Goal: Find specific page/section: Find specific page/section

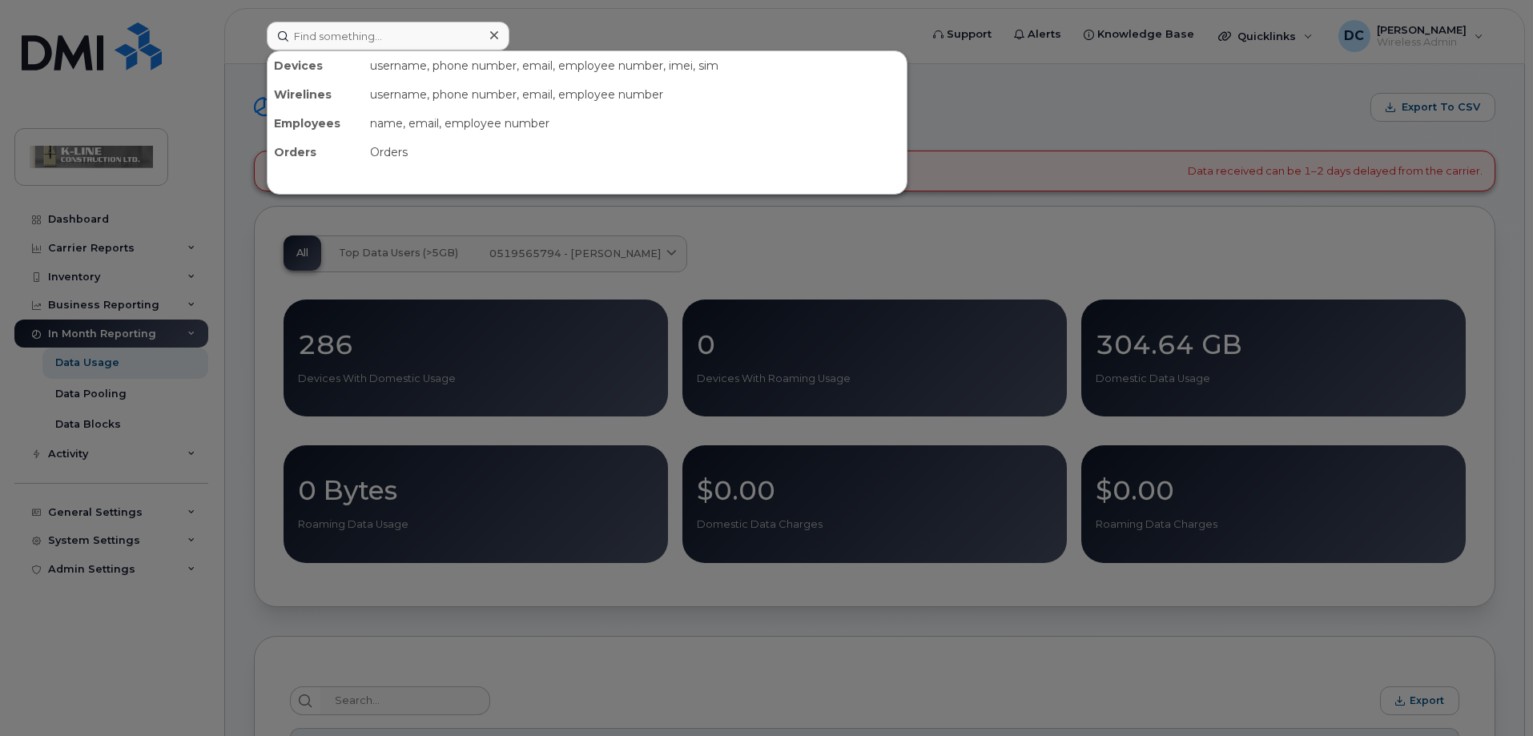
click at [304, 44] on input at bounding box center [388, 36] width 243 height 29
type input "r"
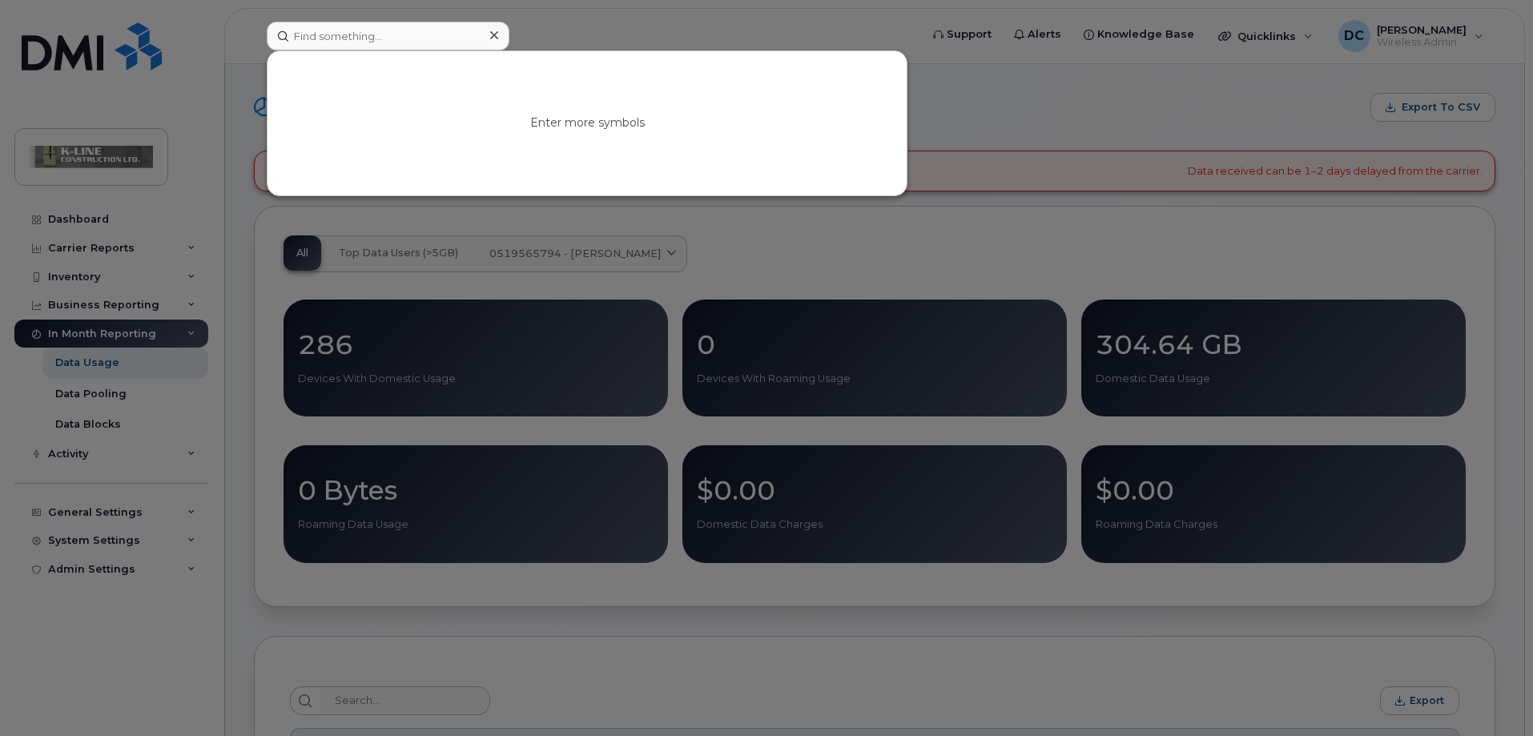
click at [1012, 252] on div at bounding box center [766, 368] width 1533 height 736
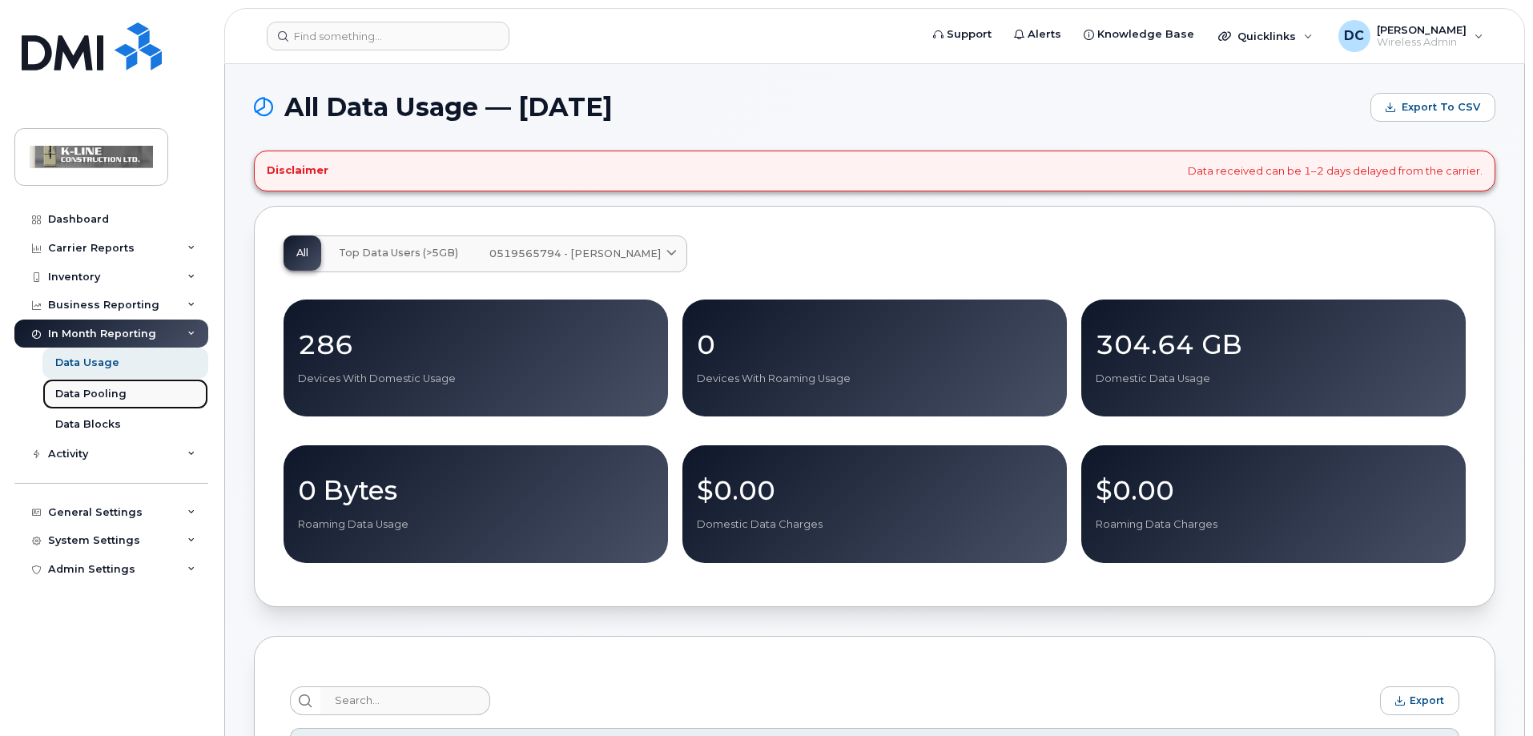
click at [107, 396] on div "Data Pooling" at bounding box center [90, 394] width 71 height 14
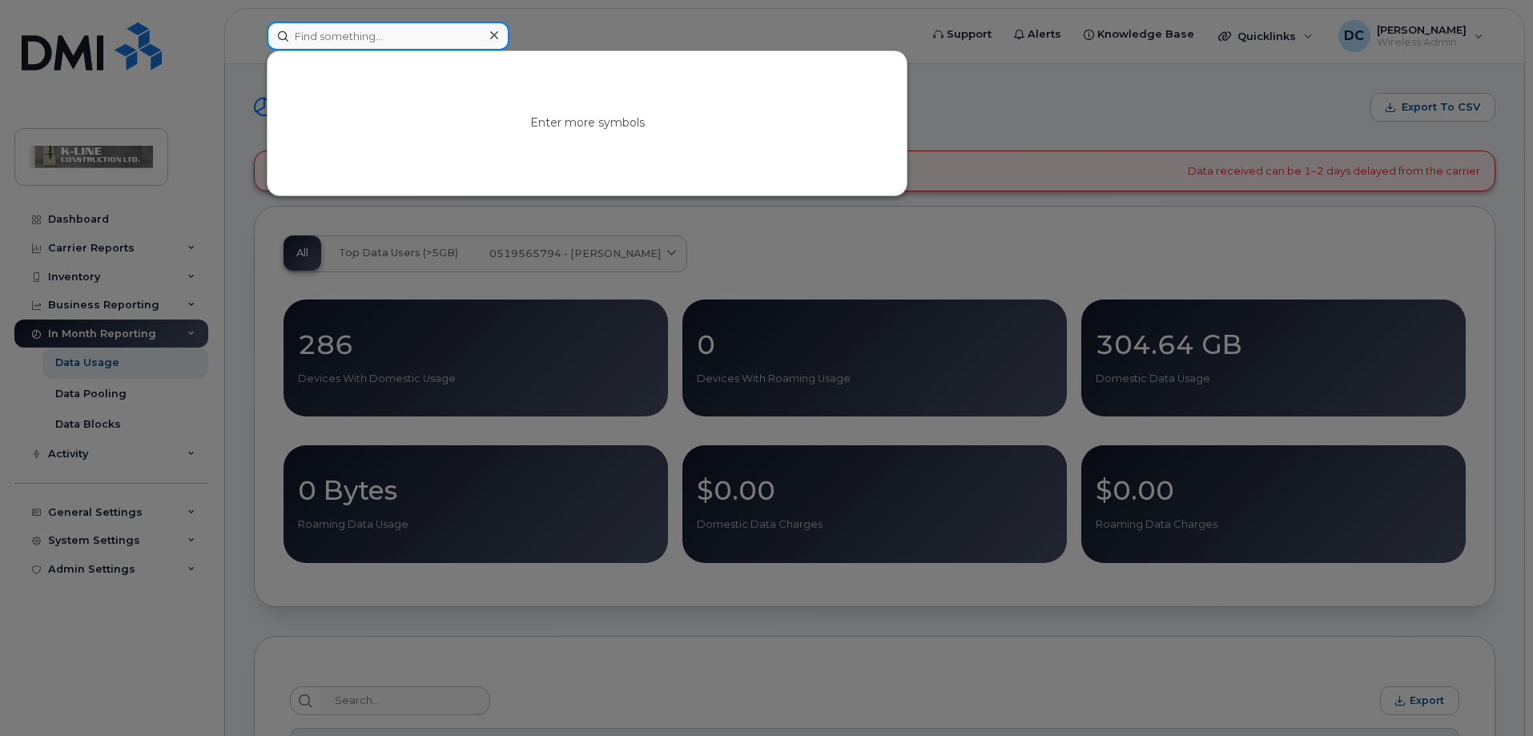
click at [317, 43] on input at bounding box center [388, 36] width 243 height 29
type input "rbert"
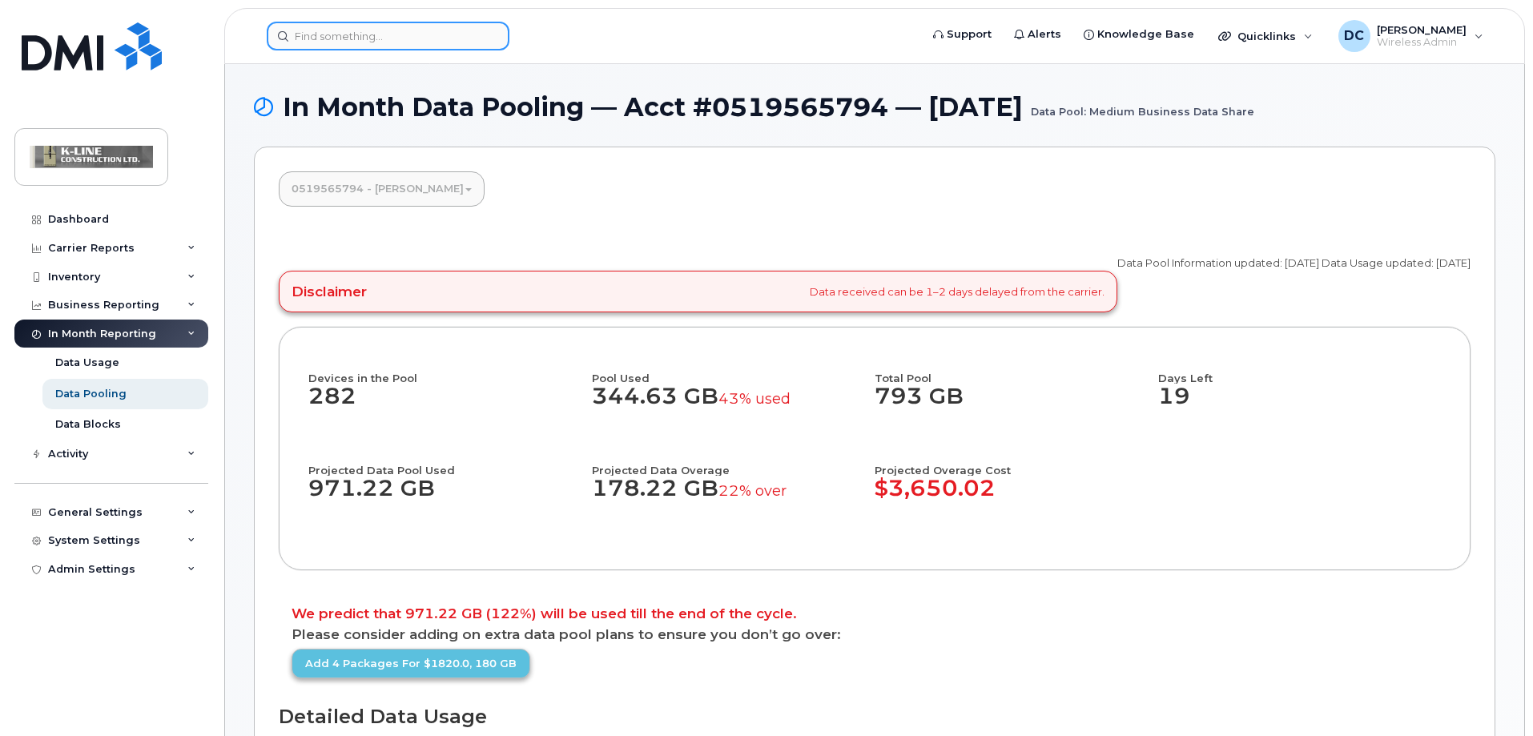
click at [317, 43] on input at bounding box center [388, 36] width 243 height 29
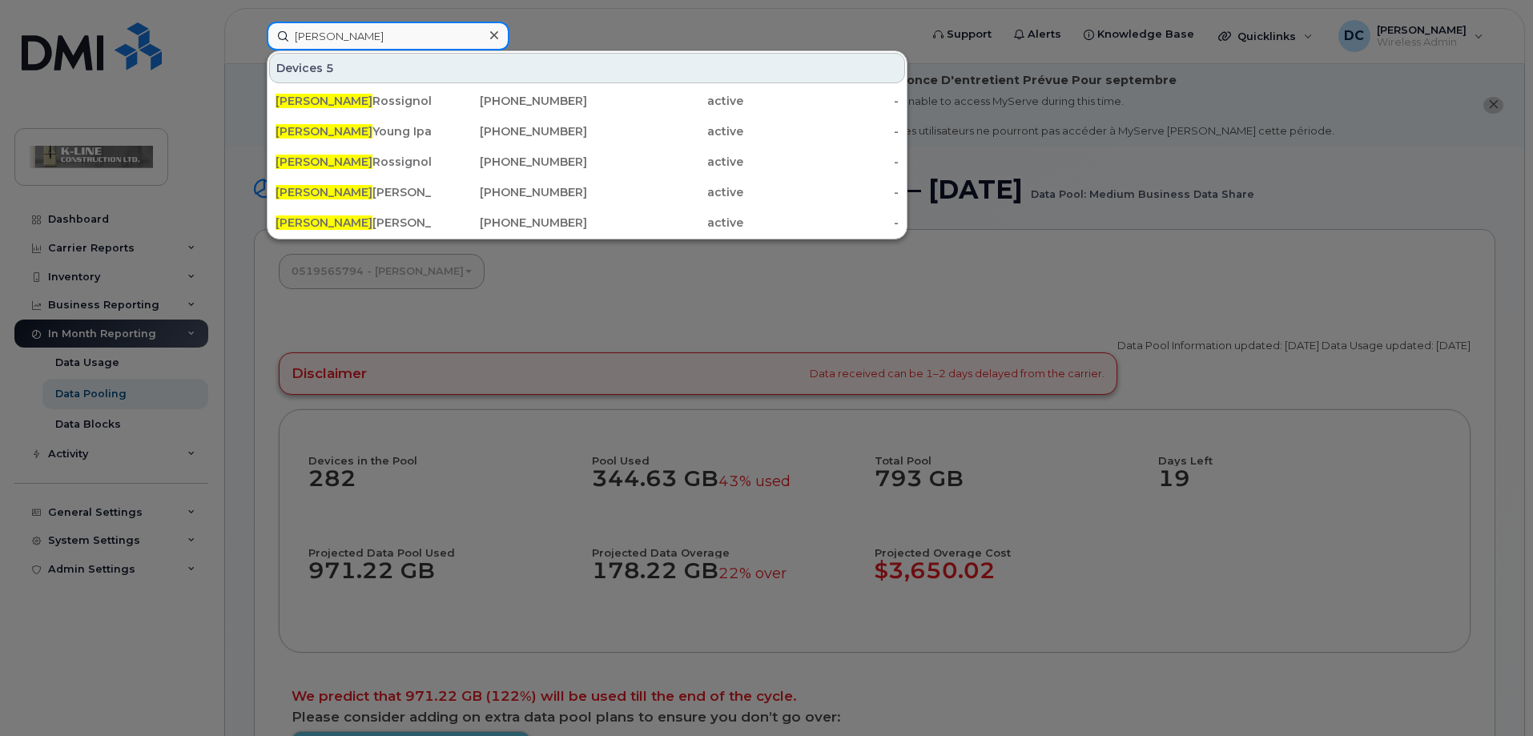
drag, startPoint x: 329, startPoint y: 39, endPoint x: 248, endPoint y: 41, distance: 80.9
click at [254, 40] on div "robert Devices 5 Robert Rossignol K Line Construction 506-612-0479 active - Rob…" at bounding box center [588, 36] width 668 height 29
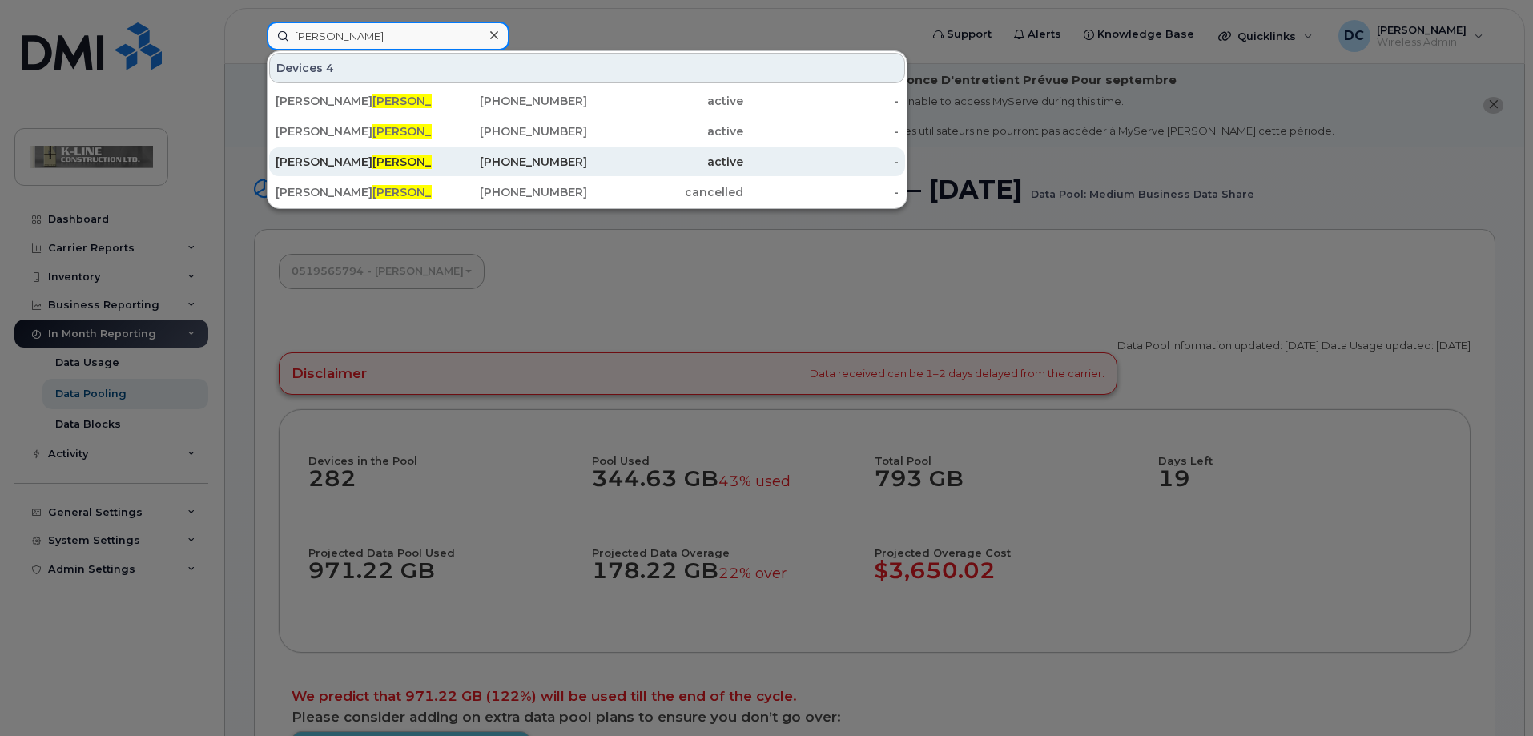
type input "carr"
click at [328, 161] on div "Rob Carr" at bounding box center [354, 162] width 156 height 16
